Goal: Information Seeking & Learning: Learn about a topic

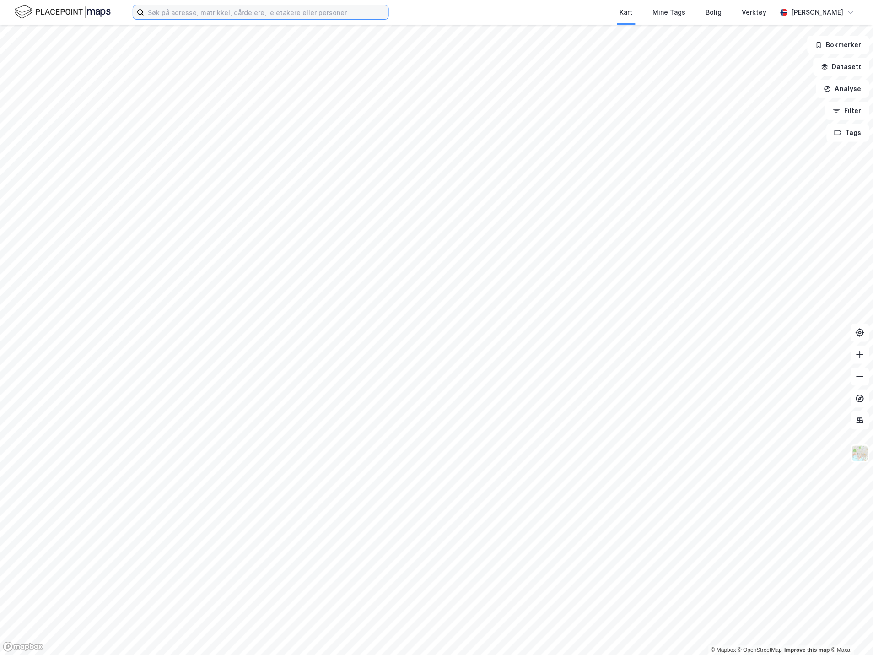
click at [190, 9] on input at bounding box center [266, 12] width 244 height 14
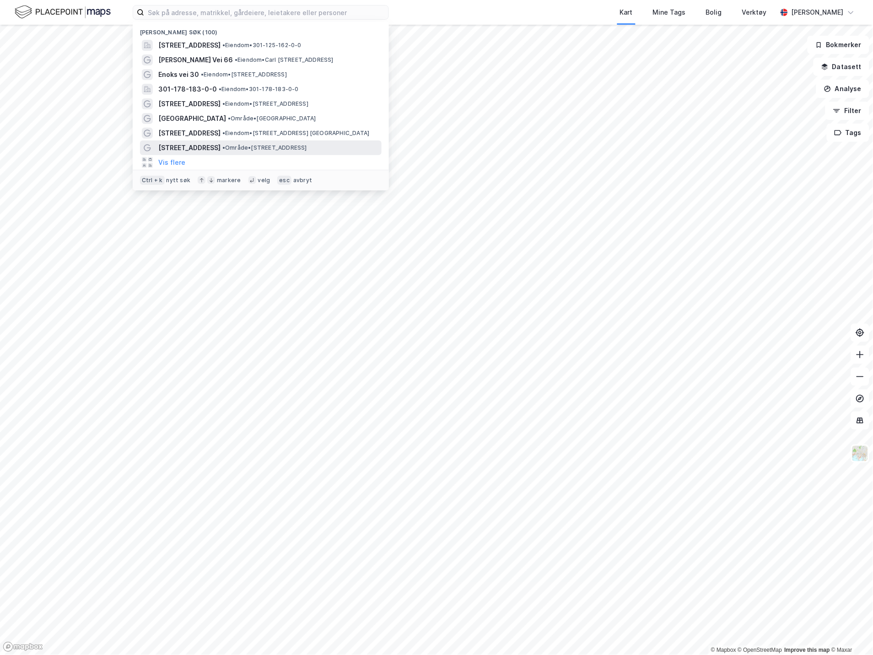
click at [212, 144] on span "[STREET_ADDRESS]" at bounding box center [189, 147] width 62 height 11
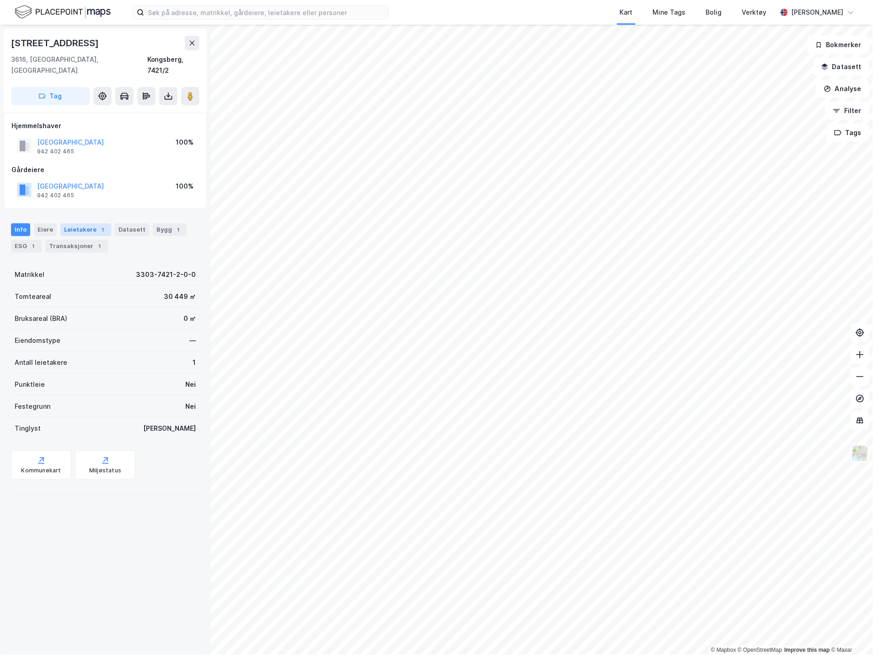
click at [72, 223] on div "Leietakere 1" at bounding box center [85, 229] width 51 height 13
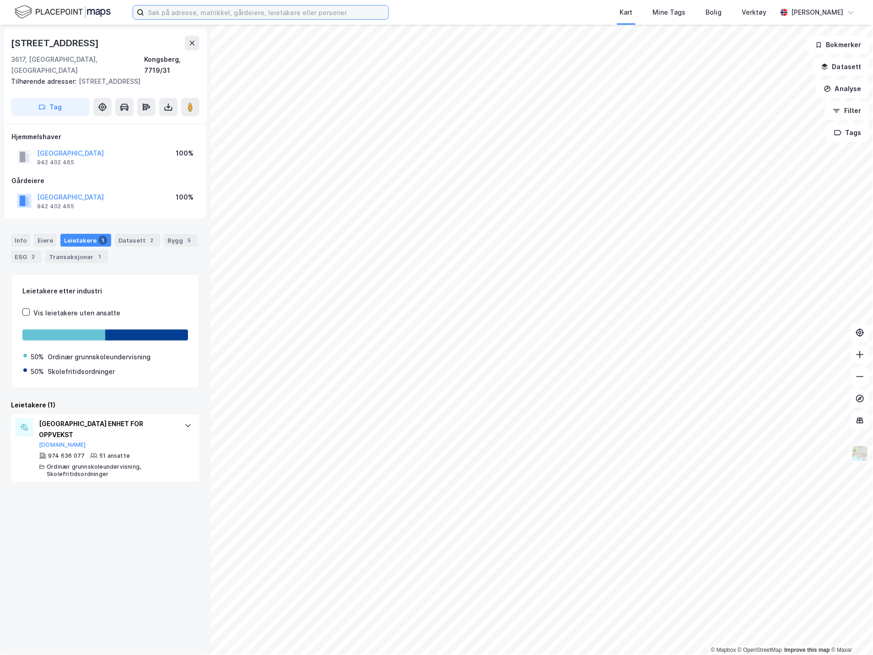
click at [195, 14] on input at bounding box center [266, 12] width 244 height 14
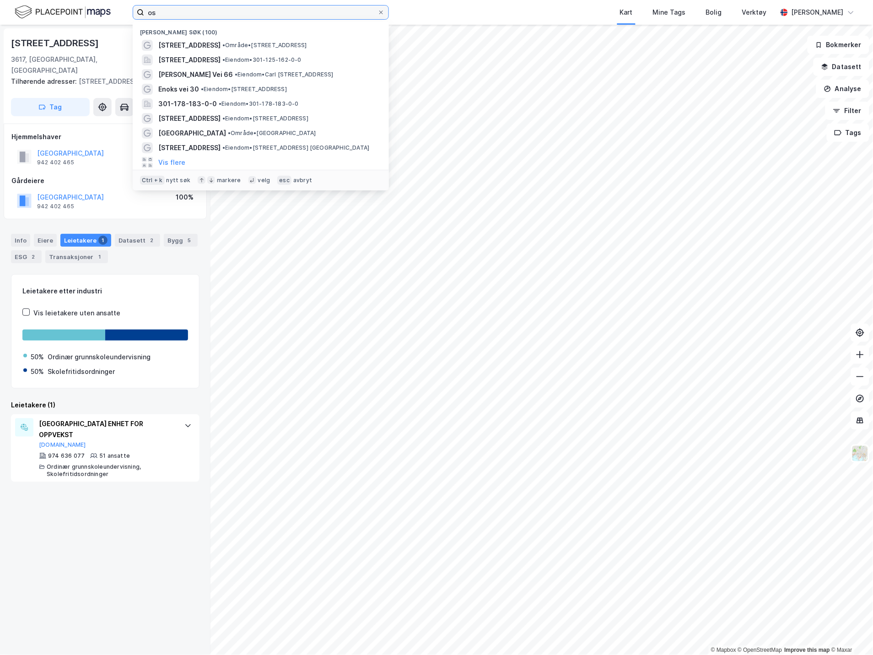
type input "o"
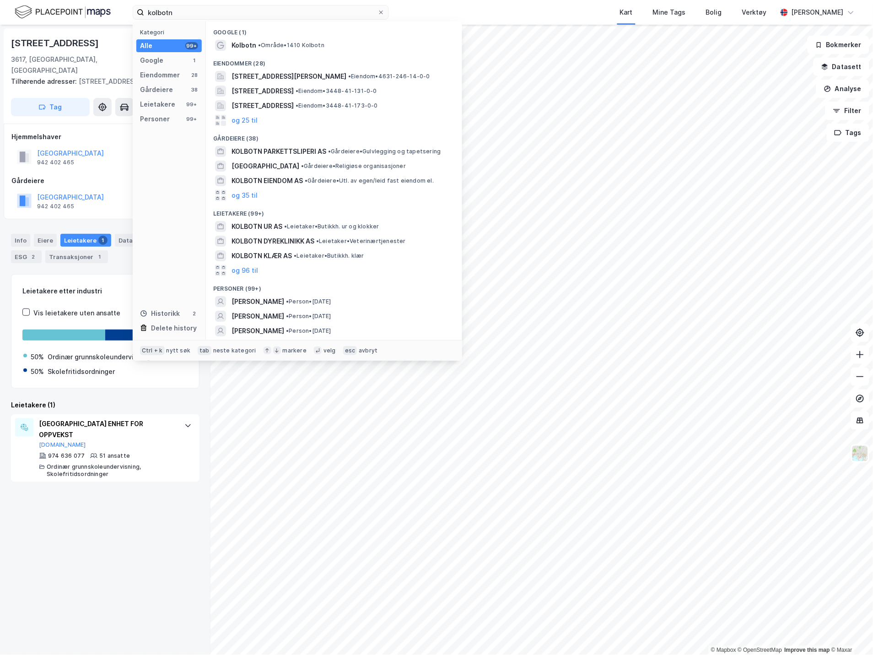
click at [284, 53] on div "Eiendommer (28)" at bounding box center [334, 61] width 256 height 16
click at [294, 48] on span "• Område • 1410 Kolbotn" at bounding box center [291, 45] width 66 height 7
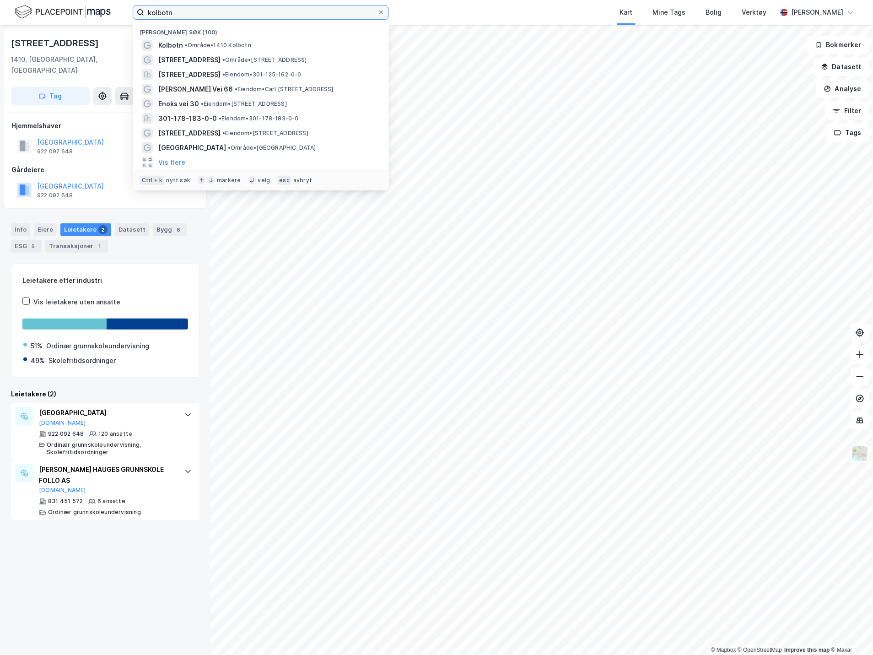
click at [311, 6] on input "kolbotn" at bounding box center [260, 12] width 233 height 14
drag, startPoint x: 292, startPoint y: 14, endPoint x: 141, endPoint y: 8, distance: 151.1
click at [141, 8] on label "kolbotn" at bounding box center [261, 12] width 256 height 15
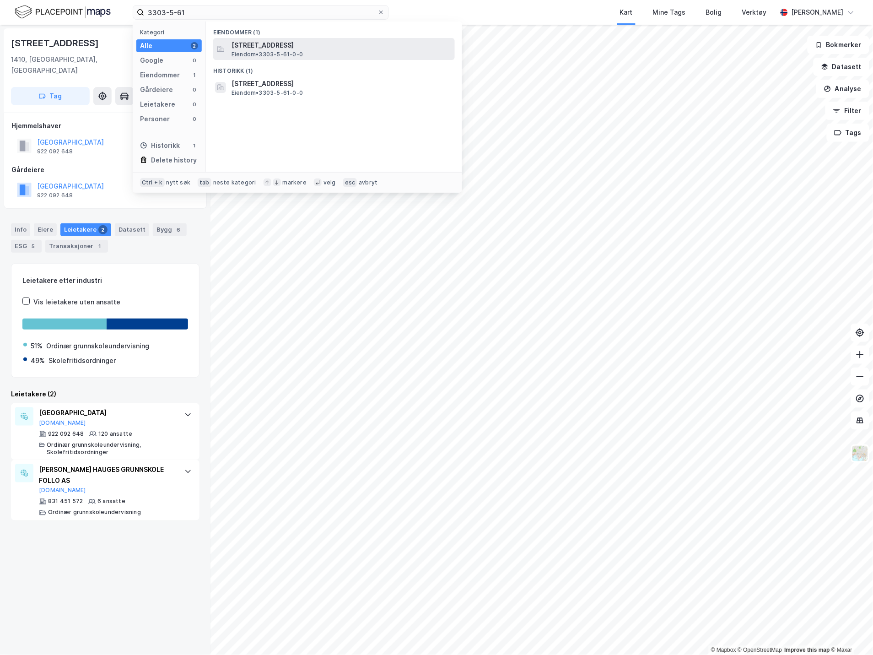
click at [287, 48] on span "[STREET_ADDRESS]" at bounding box center [342, 45] width 220 height 11
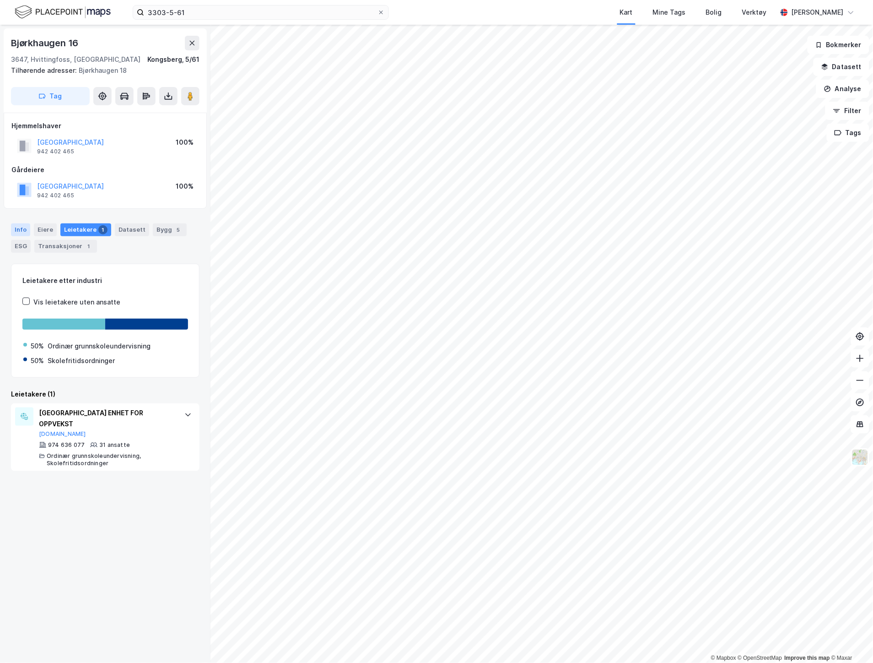
click at [24, 229] on div "Info" at bounding box center [20, 229] width 19 height 13
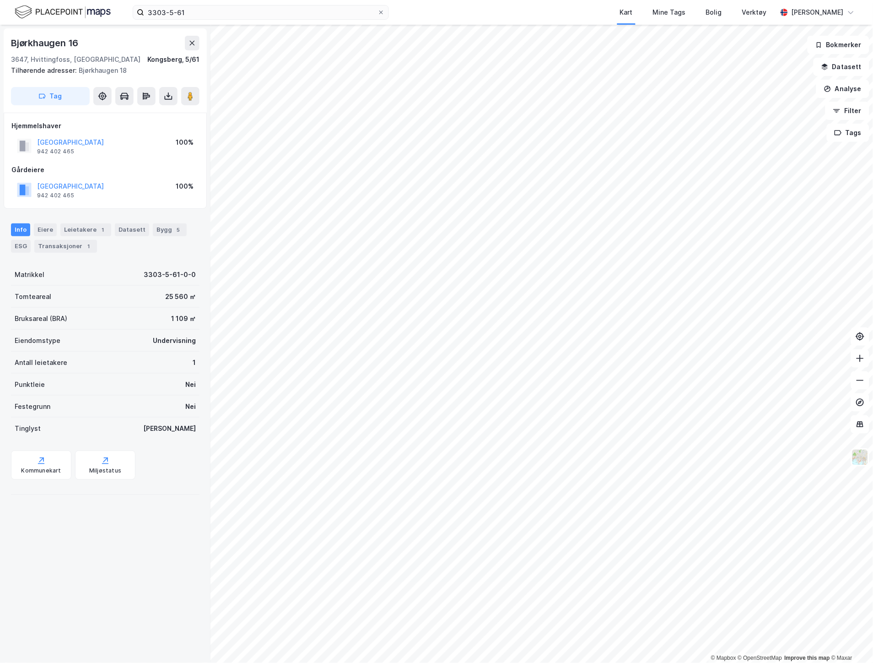
click at [171, 313] on div "1 109 ㎡" at bounding box center [183, 318] width 25 height 11
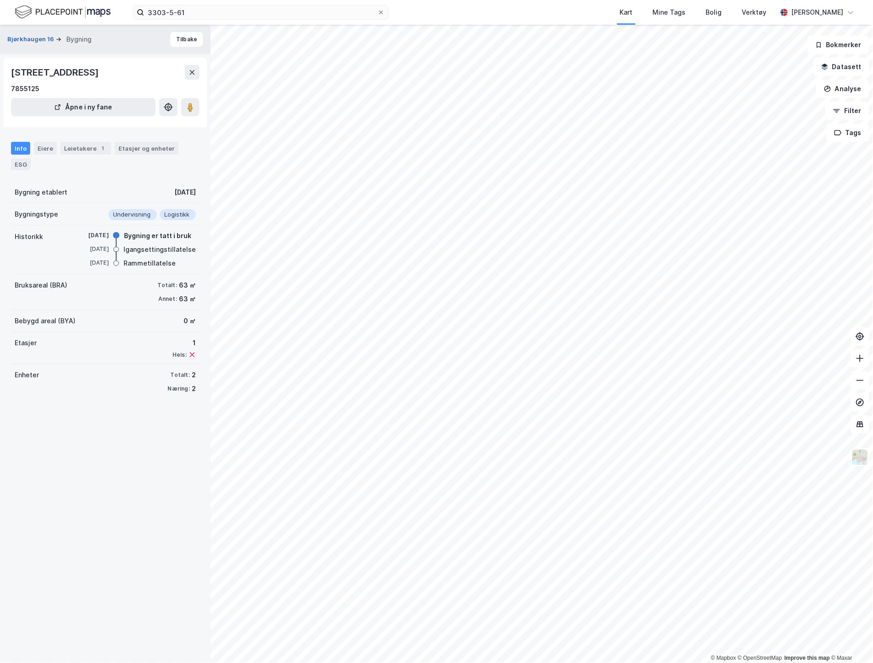
click at [24, 39] on button "Bjørkhaugen 16" at bounding box center [31, 39] width 48 height 9
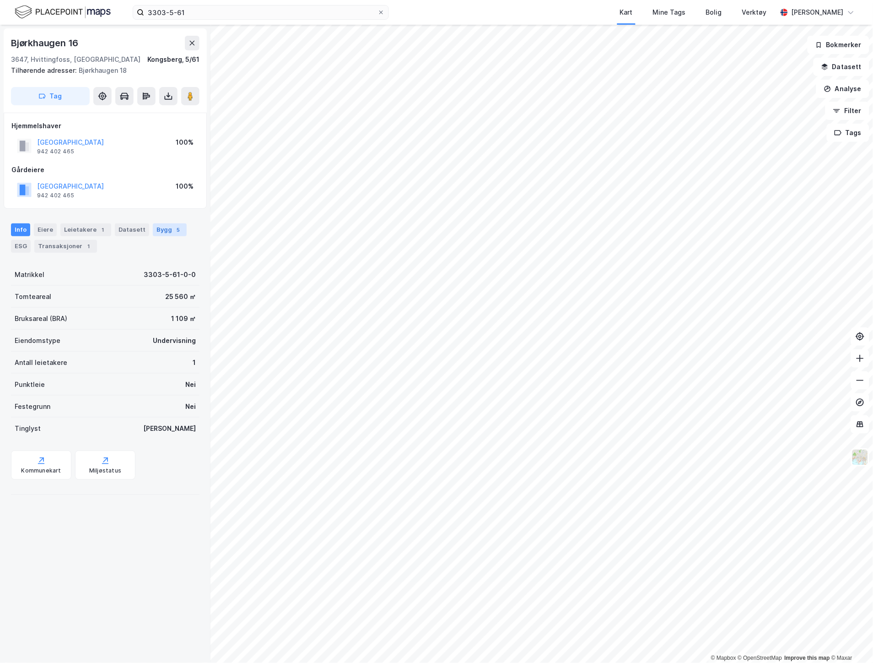
click at [160, 234] on div "Bygg 5" at bounding box center [170, 229] width 34 height 13
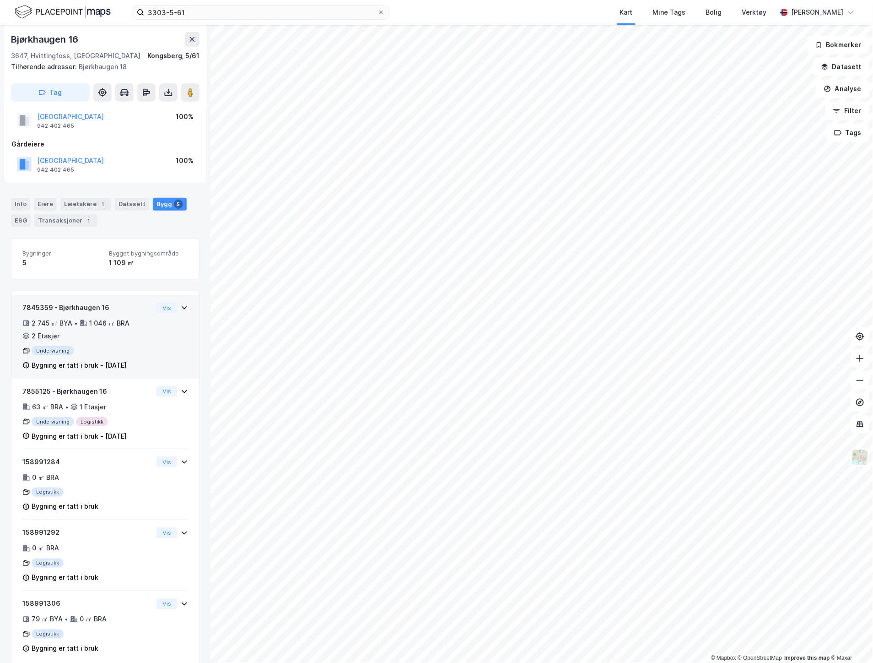
scroll to position [39, 0]
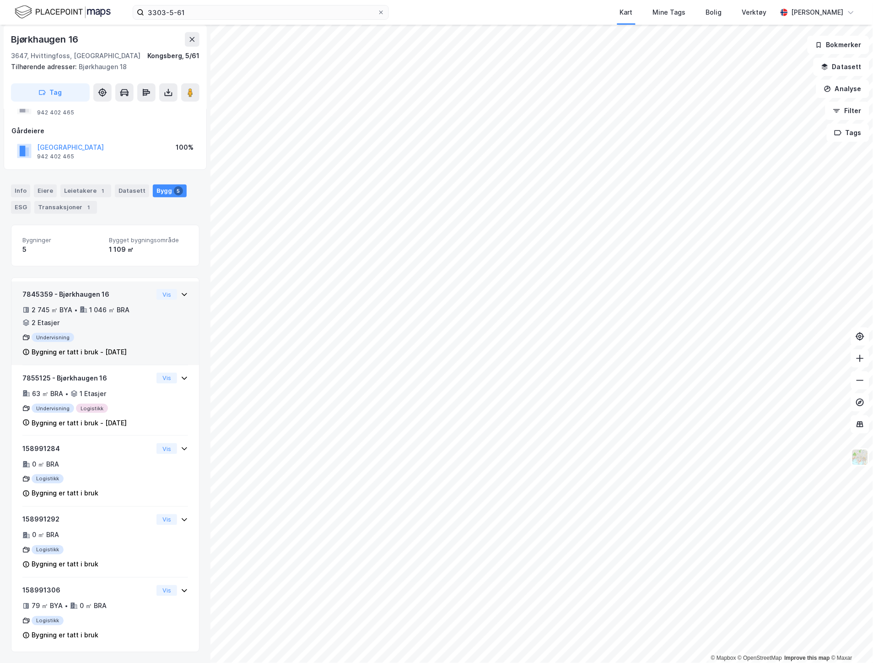
click at [175, 333] on div "7845359 - Bjørkhaugen 16 2 745 ㎡ BYA • 1 046 ㎡ BRA • 2 Etasjer Undervisning Byg…" at bounding box center [105, 327] width 166 height 76
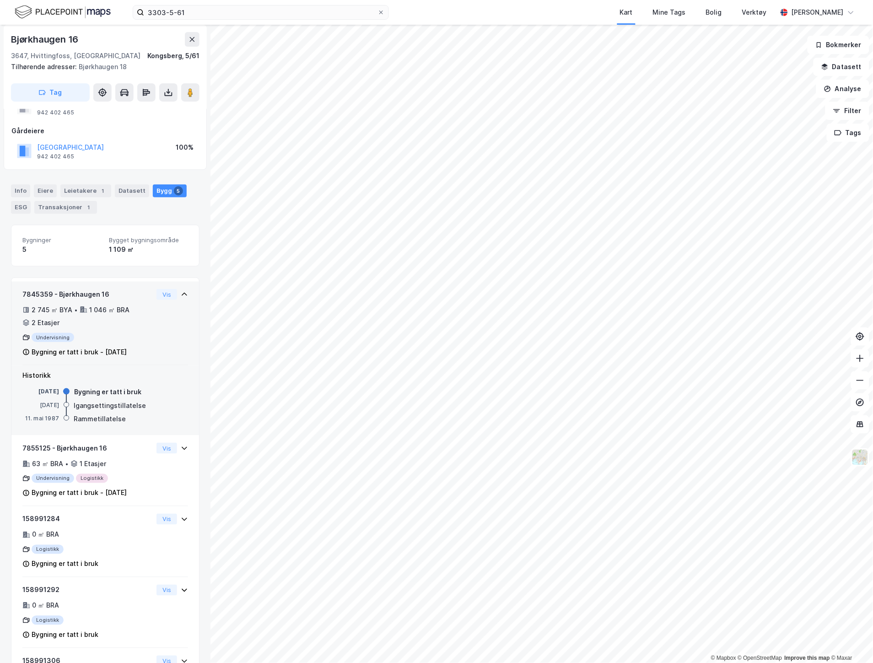
click at [175, 333] on div "7845359 - Bjørkhaugen 16 2 745 ㎡ BYA • 1 046 ㎡ BRA • 2 Etasjer Undervisning Byg…" at bounding box center [105, 327] width 166 height 76
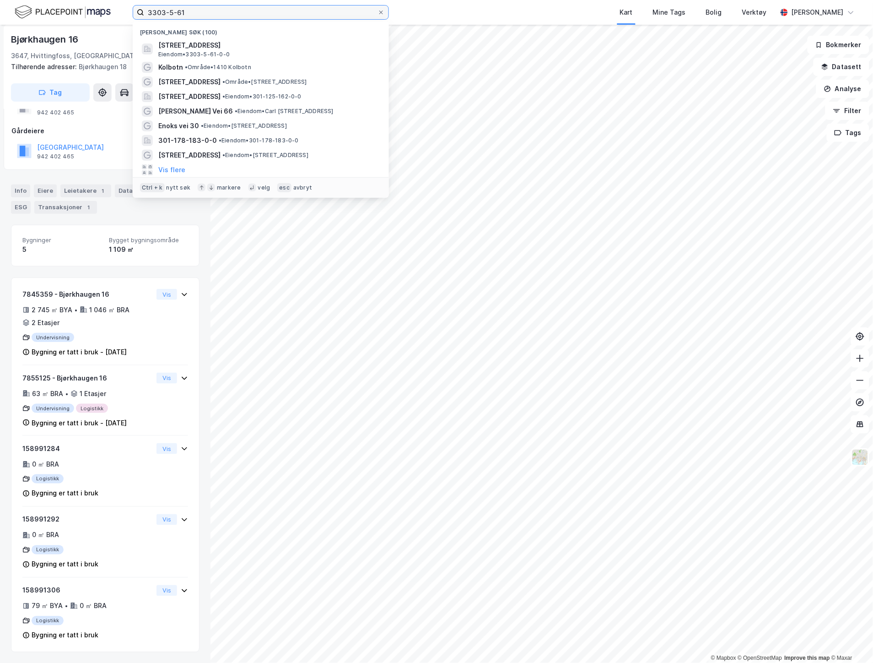
drag, startPoint x: 189, startPoint y: 12, endPoint x: 108, endPoint y: 10, distance: 81.5
click at [108, 10] on div "3303-5-61 Nylige søk (100) [GEOGRAPHIC_DATA] 16, 3647, [GEOGRAPHIC_DATA], KONGS…" at bounding box center [436, 12] width 873 height 25
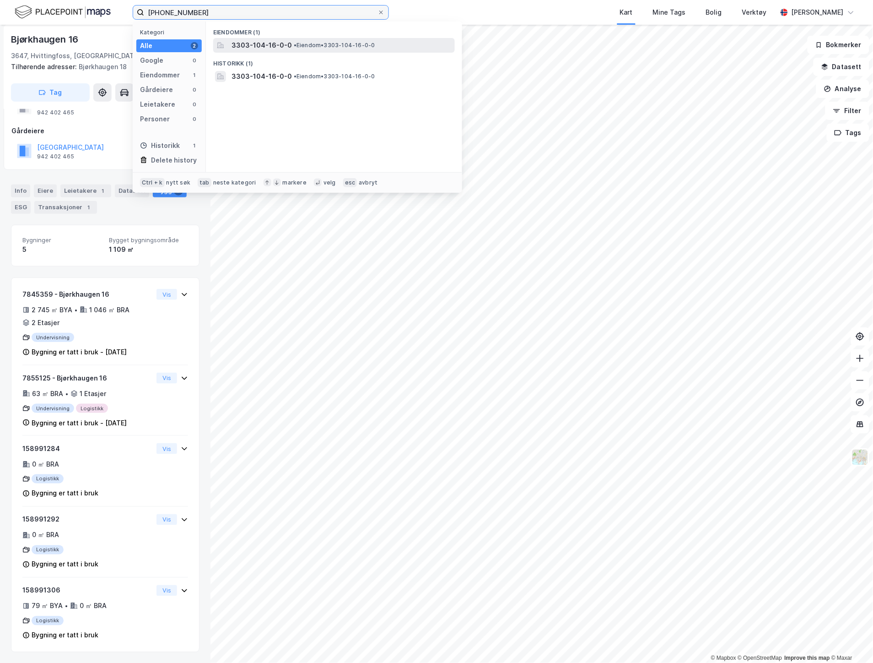
type input "[PHONE_NUMBER]"
click at [253, 38] on div "3303-104-16-0-0 • Eiendom • 3303-104-16-0-0" at bounding box center [334, 45] width 242 height 15
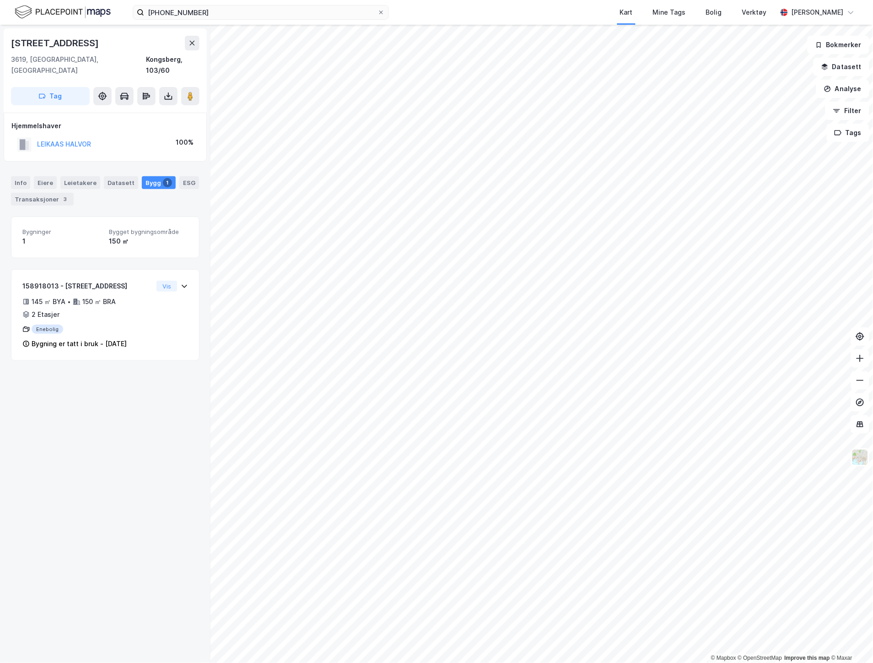
drag, startPoint x: 114, startPoint y: 48, endPoint x: 10, endPoint y: 47, distance: 104.3
click at [10, 47] on div "[STREET_ADDRESS]" at bounding box center [105, 70] width 203 height 84
copy div "[STREET_ADDRESS]"
